Goal: Task Accomplishment & Management: Complete application form

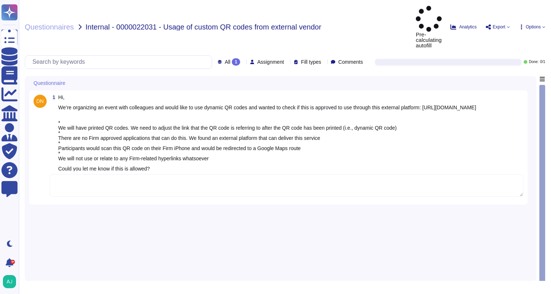
click at [188, 174] on textarea at bounding box center [287, 185] width 474 height 23
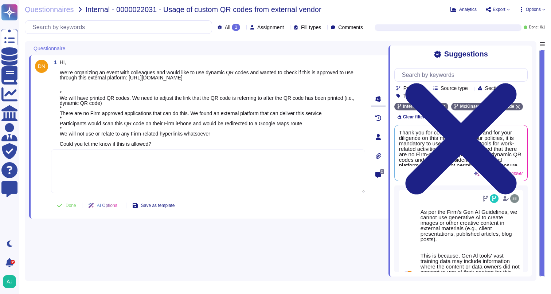
paste textarea "When using QR codes we ask you to be mindful about the following: 1/ Do not inc…"
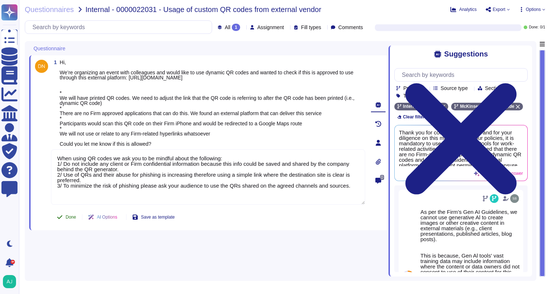
type textarea "When using QR codes we ask you to be mindful about the following: 1/ Do not inc…"
click at [74, 216] on button "Done" at bounding box center [66, 217] width 31 height 15
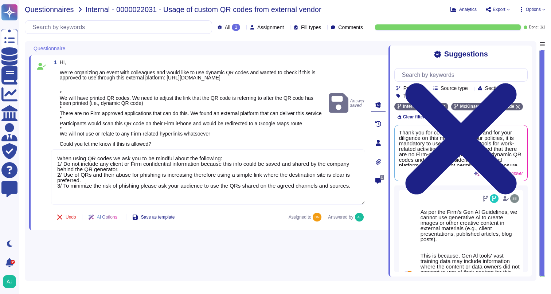
click at [51, 10] on span "Questionnaires" at bounding box center [49, 9] width 49 height 7
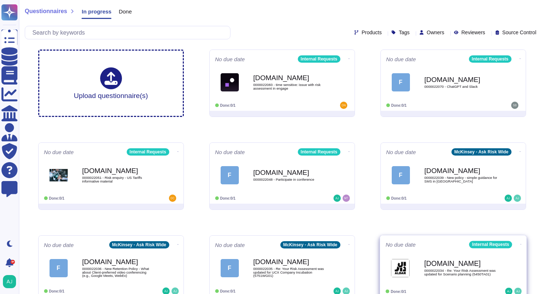
scroll to position [169, 0]
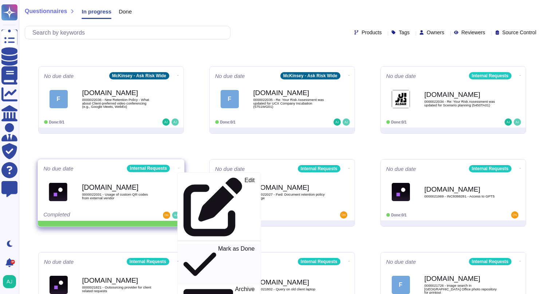
click at [224, 246] on div "Mark as Done" at bounding box center [218, 265] width 71 height 38
